Goal: Transaction & Acquisition: Download file/media

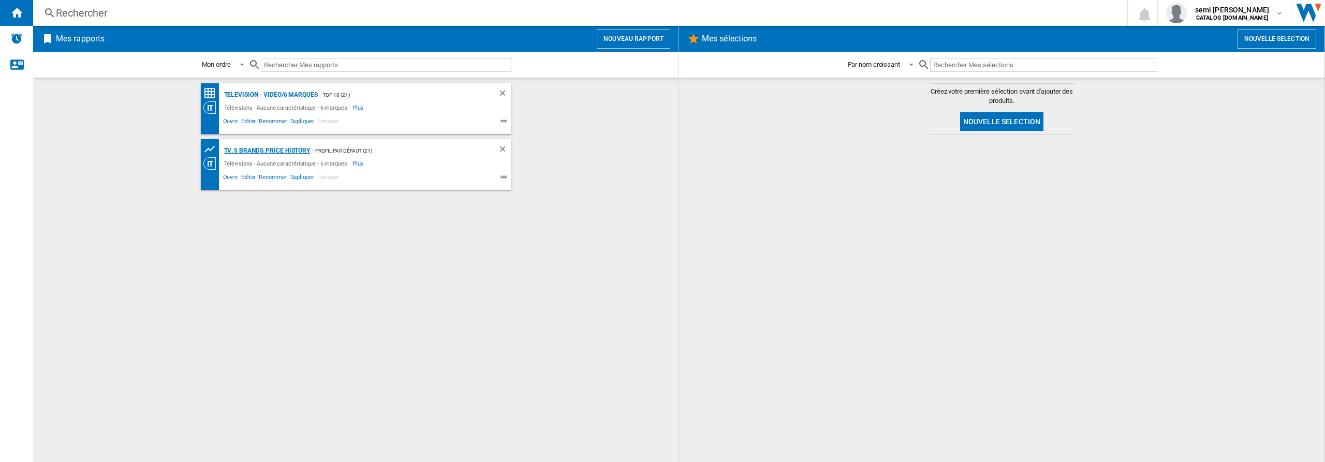
click at [254, 149] on div "TV_5 Brands_Price History" at bounding box center [265, 150] width 89 height 13
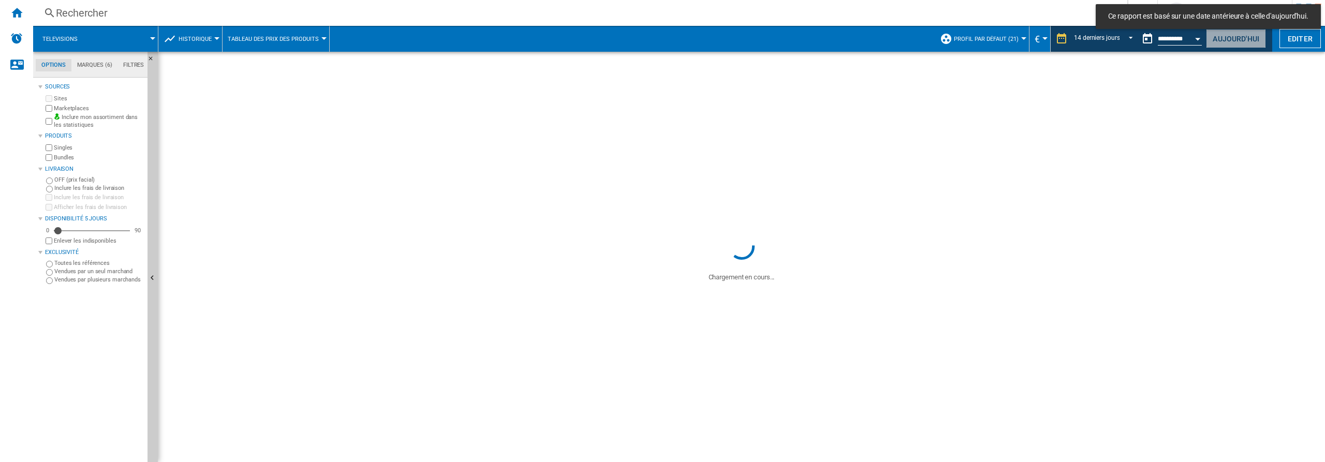
click at [1233, 35] on button "Aujourd'hui" at bounding box center [1236, 38] width 60 height 19
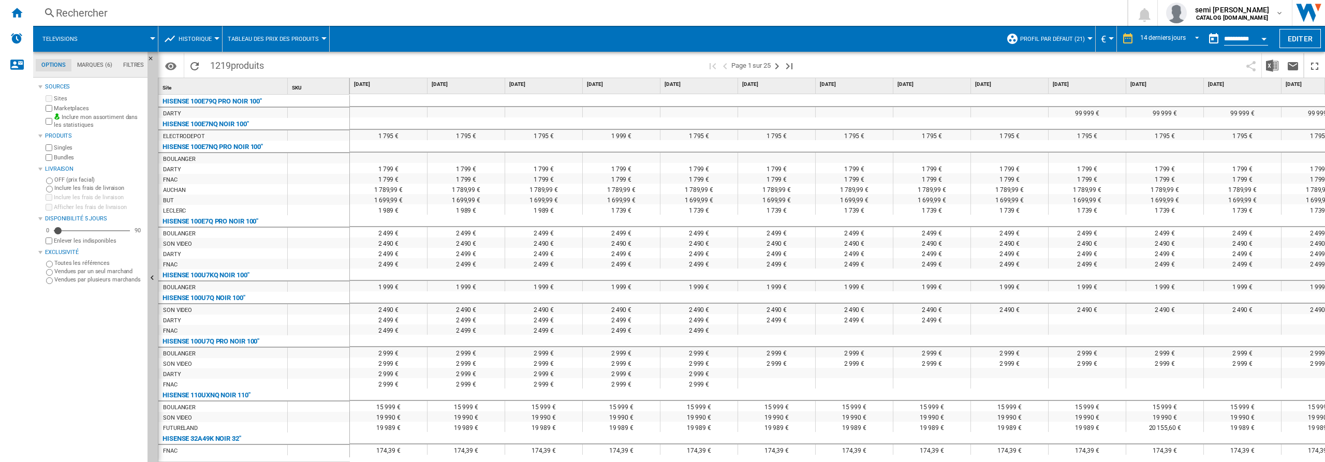
click at [1025, 458] on div "99 999 € 99 999 € 99 999 € 99 999 € 99 999 € 99 999 € 1 795 € 1 795 € 1 795 € 1…" at bounding box center [837, 278] width 975 height 368
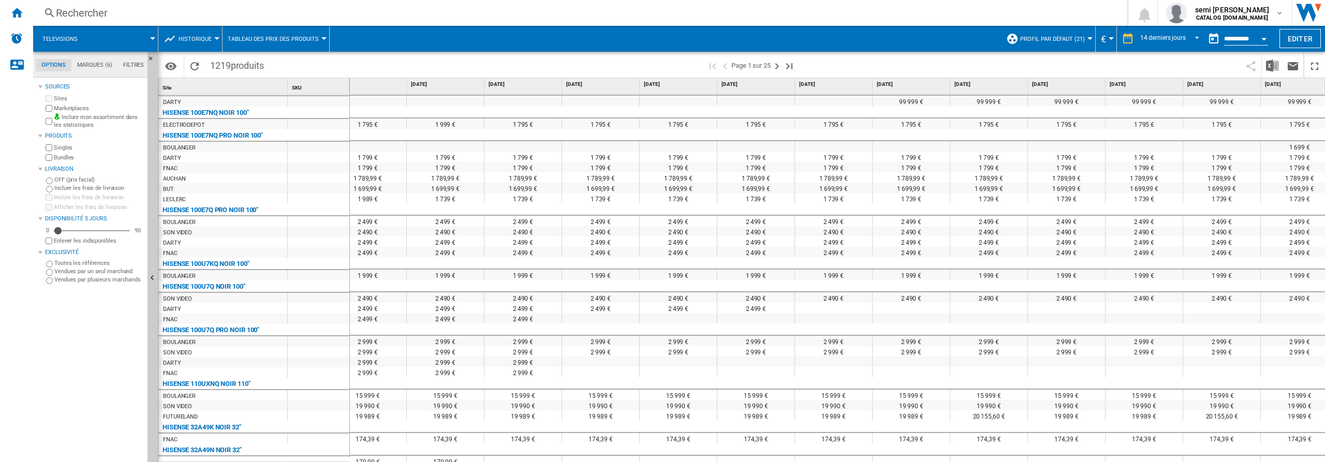
scroll to position [0, 179]
click at [1272, 64] on img "Télécharger au format Excel" at bounding box center [1272, 66] width 12 height 12
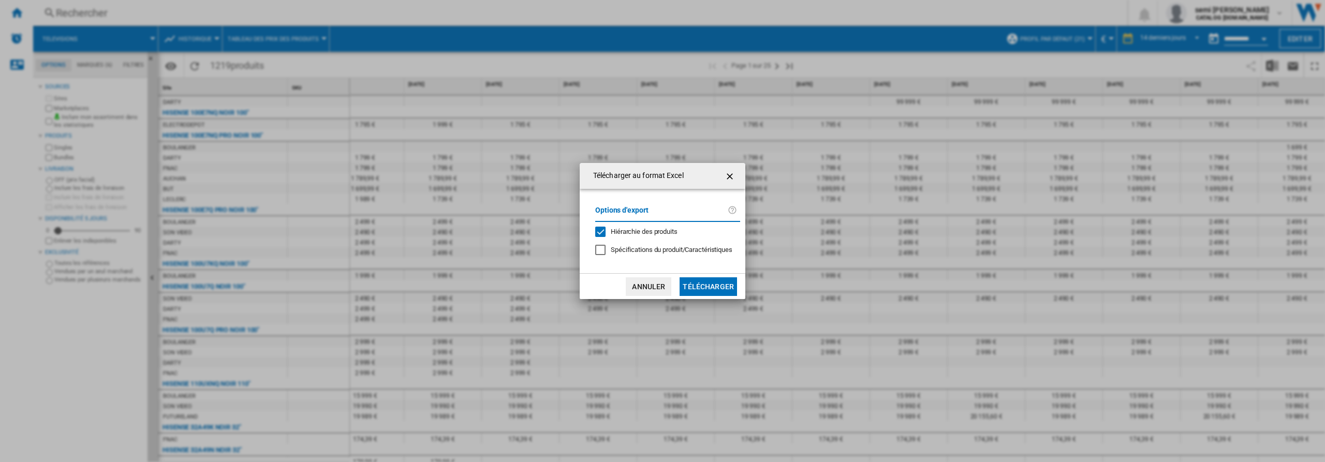
click at [599, 234] on div "Hiérarchie des produits" at bounding box center [600, 232] width 10 height 10
click at [710, 284] on button "Télécharger" at bounding box center [707, 286] width 57 height 19
